Goal: Task Accomplishment & Management: Manage account settings

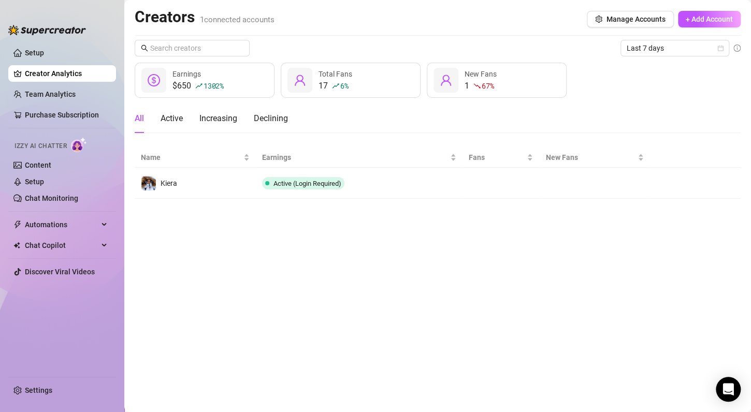
click at [413, 274] on main "Creators 1 connected accounts Manage Accounts + Add Account Last 7 days $650 13…" at bounding box center [437, 206] width 627 height 412
